Goal: Task Accomplishment & Management: Use online tool/utility

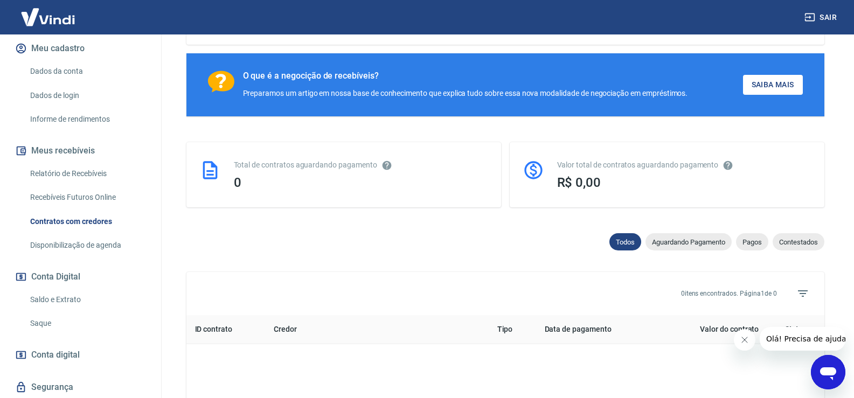
scroll to position [162, 0]
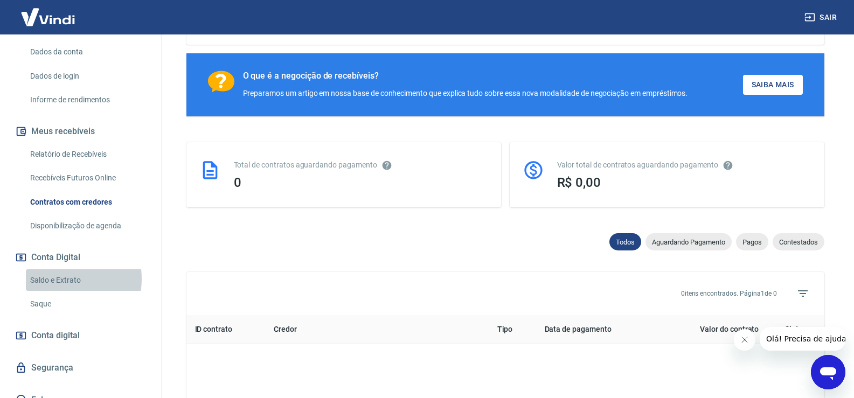
click at [54, 269] on link "Saldo e Extrato" at bounding box center [87, 280] width 122 height 22
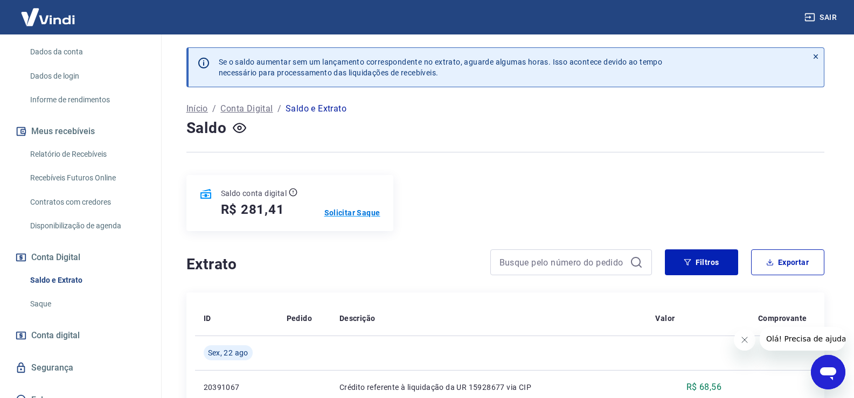
click at [350, 212] on p "Solicitar Saque" at bounding box center [352, 212] width 56 height 11
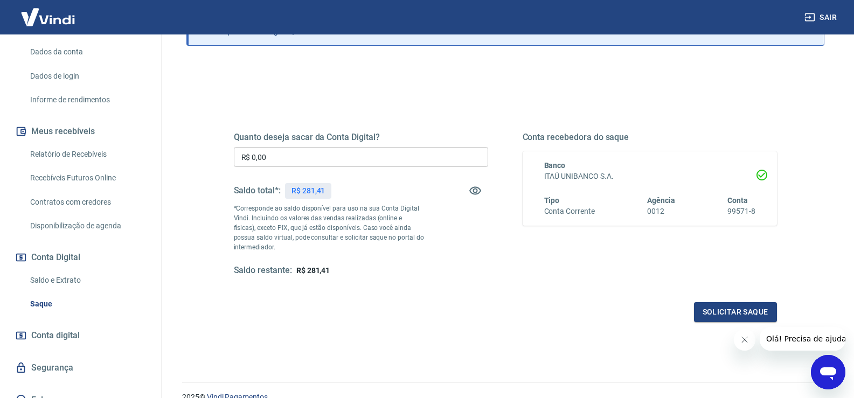
scroll to position [108, 0]
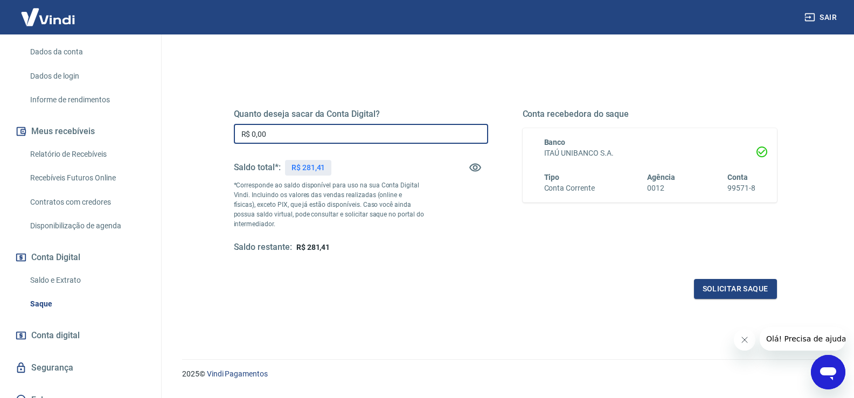
click at [289, 133] on input "R$ 0,00" at bounding box center [361, 134] width 254 height 20
type input "R$ 281,00"
click at [737, 288] on button "Solicitar saque" at bounding box center [735, 289] width 83 height 20
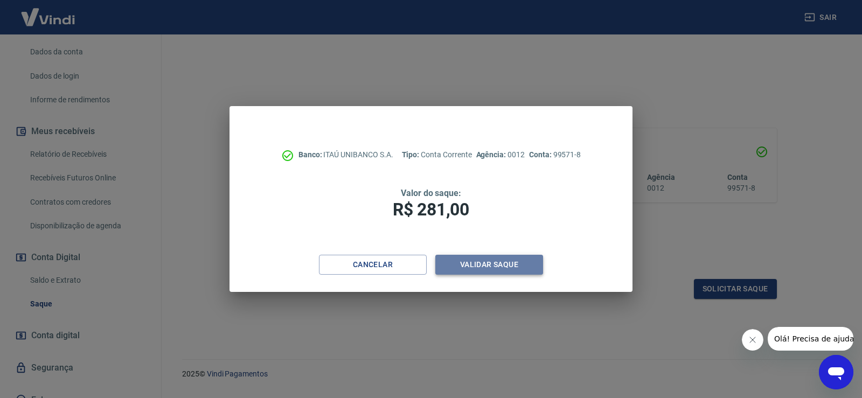
click at [491, 263] on button "Validar saque" at bounding box center [489, 265] width 108 height 20
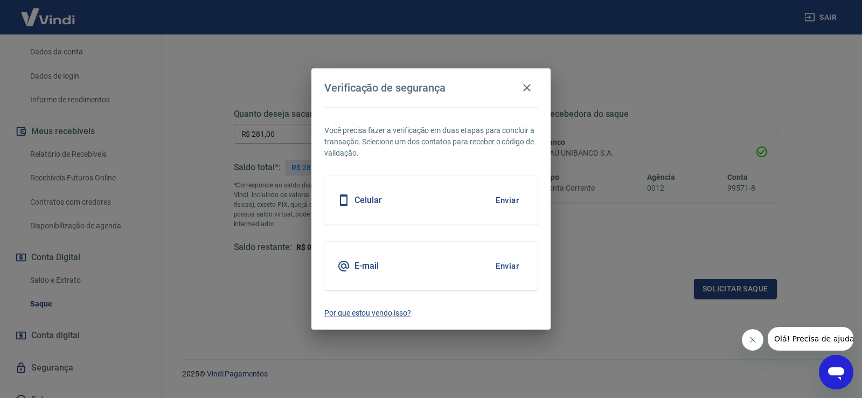
click at [374, 261] on h5 "E-mail" at bounding box center [366, 266] width 24 height 11
click at [521, 270] on button "Enviar" at bounding box center [507, 266] width 35 height 23
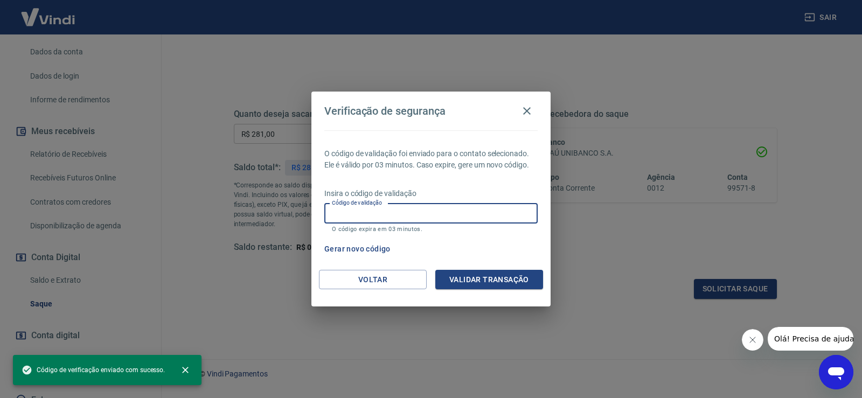
click at [428, 214] on input "Código de validação" at bounding box center [430, 214] width 213 height 20
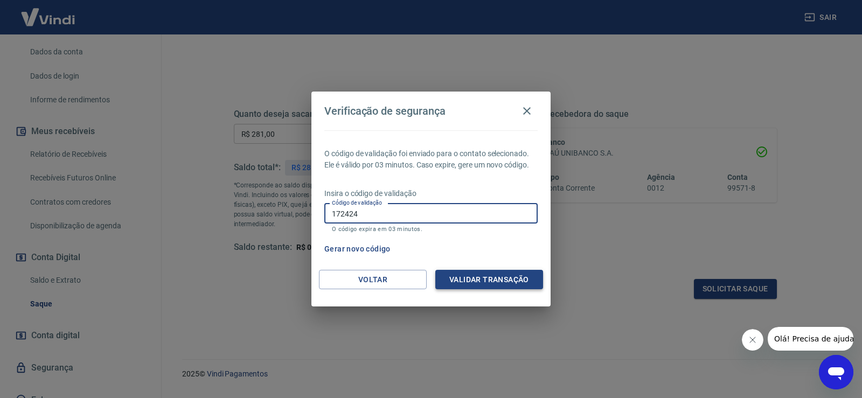
type input "172424"
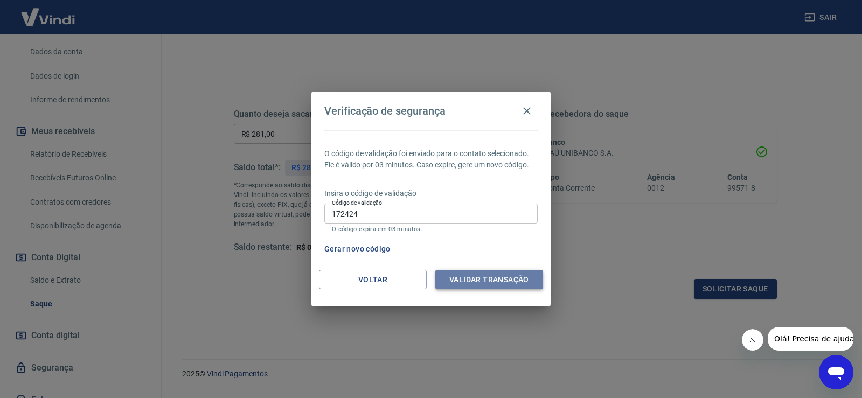
click at [516, 283] on button "Validar transação" at bounding box center [489, 280] width 108 height 20
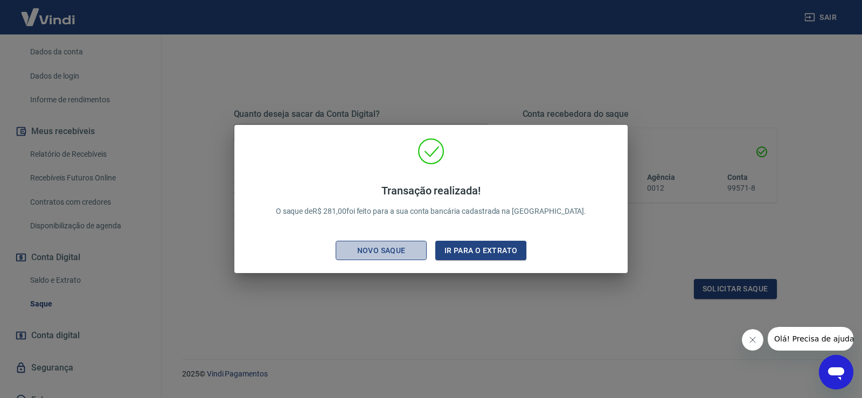
click at [401, 249] on div "Novo saque" at bounding box center [381, 250] width 74 height 13
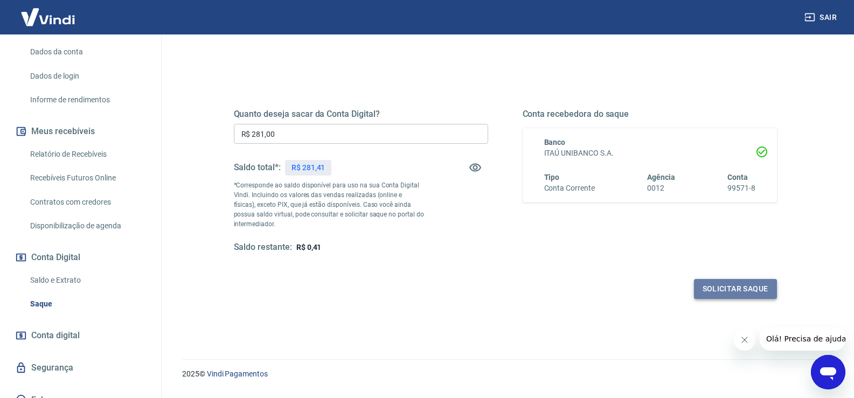
click at [724, 290] on button "Solicitar saque" at bounding box center [735, 289] width 83 height 20
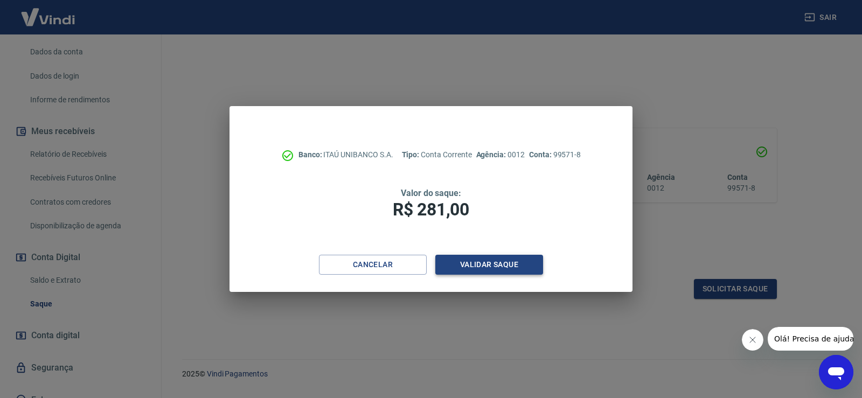
click at [482, 265] on button "Validar saque" at bounding box center [489, 265] width 108 height 20
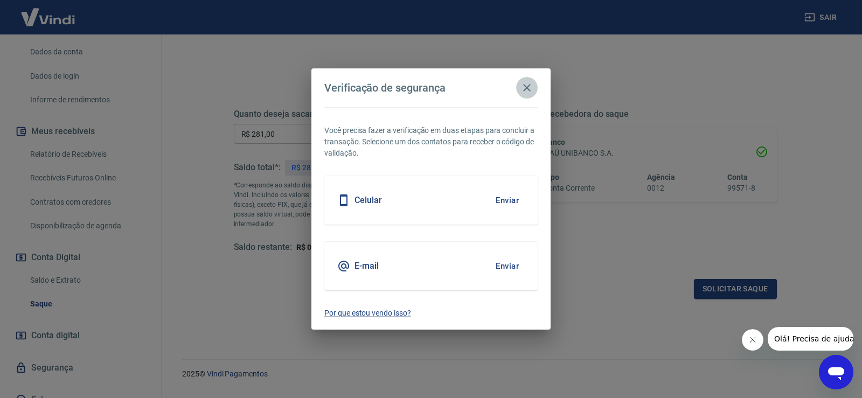
click at [529, 87] on icon "button" at bounding box center [526, 87] width 13 height 13
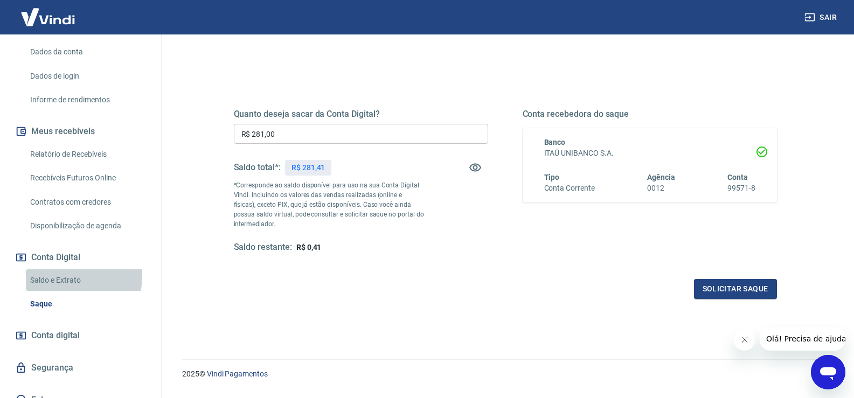
click at [61, 269] on link "Saldo e Extrato" at bounding box center [87, 280] width 122 height 22
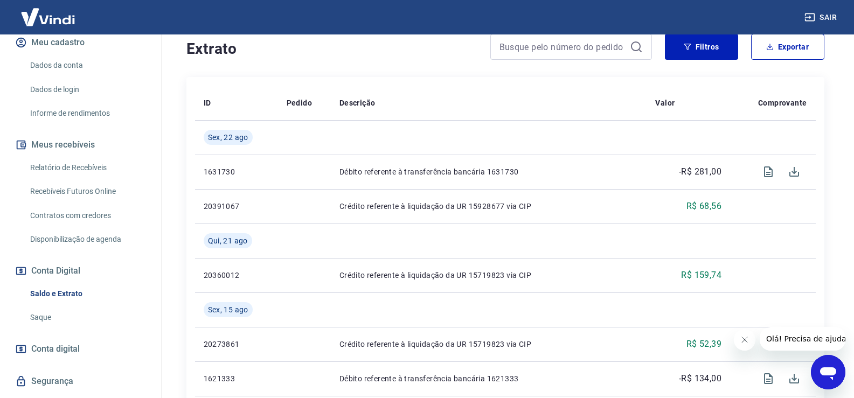
scroll to position [162, 0]
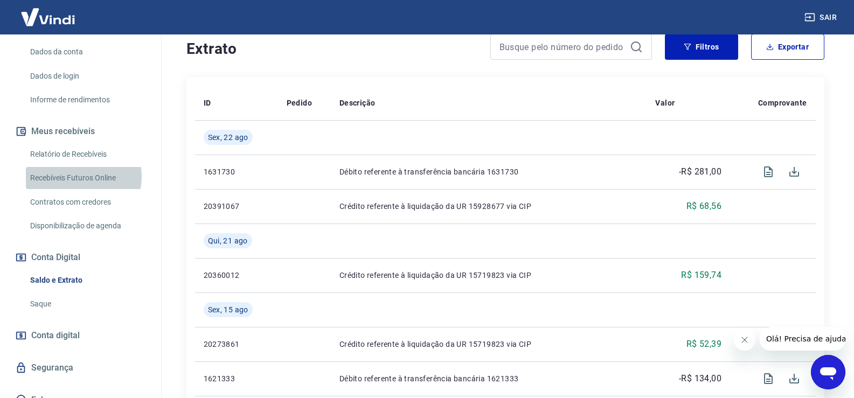
click at [76, 167] on link "Recebíveis Futuros Online" at bounding box center [87, 178] width 122 height 22
